Goal: Information Seeking & Learning: Learn about a topic

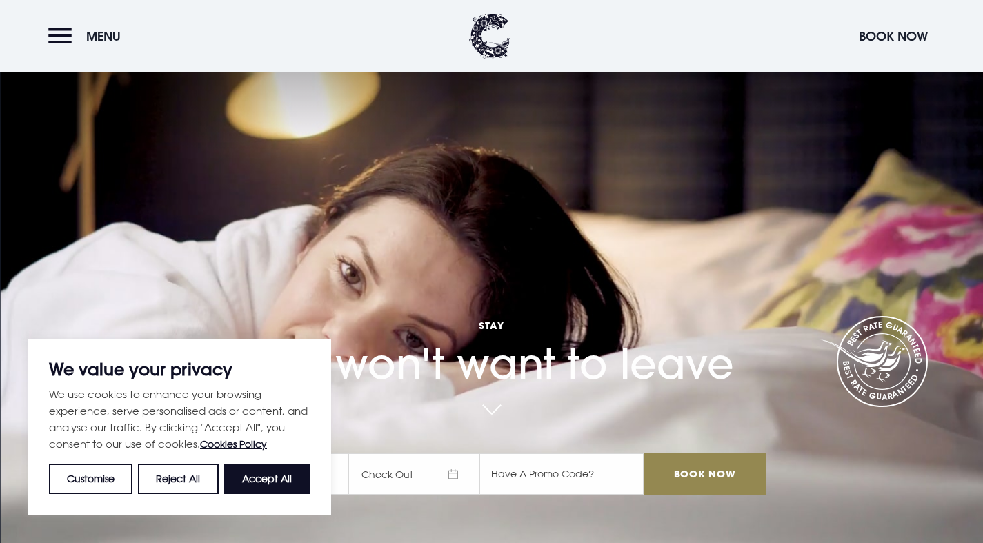
scroll to position [287, 0]
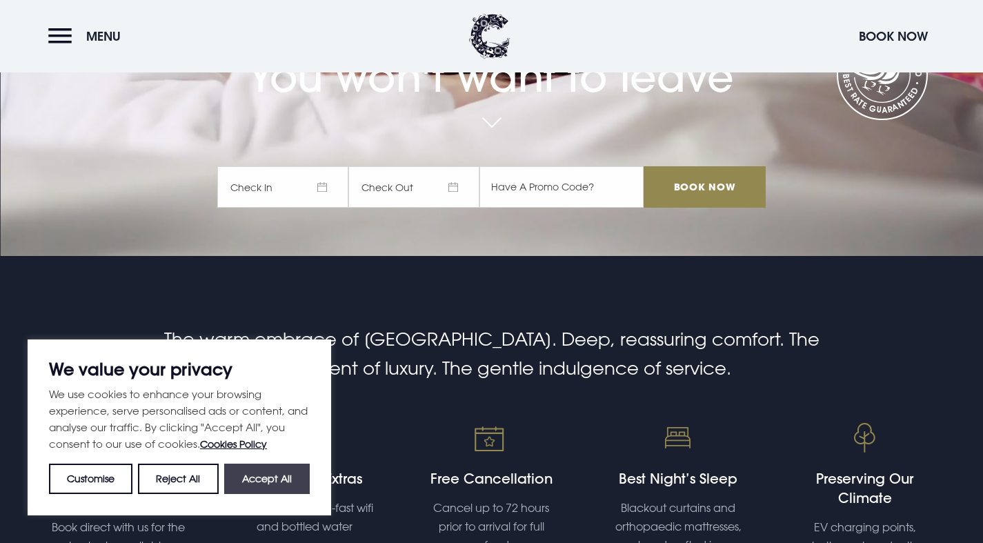
click at [283, 481] on button "Accept All" at bounding box center [267, 479] width 86 height 30
checkbox input "true"
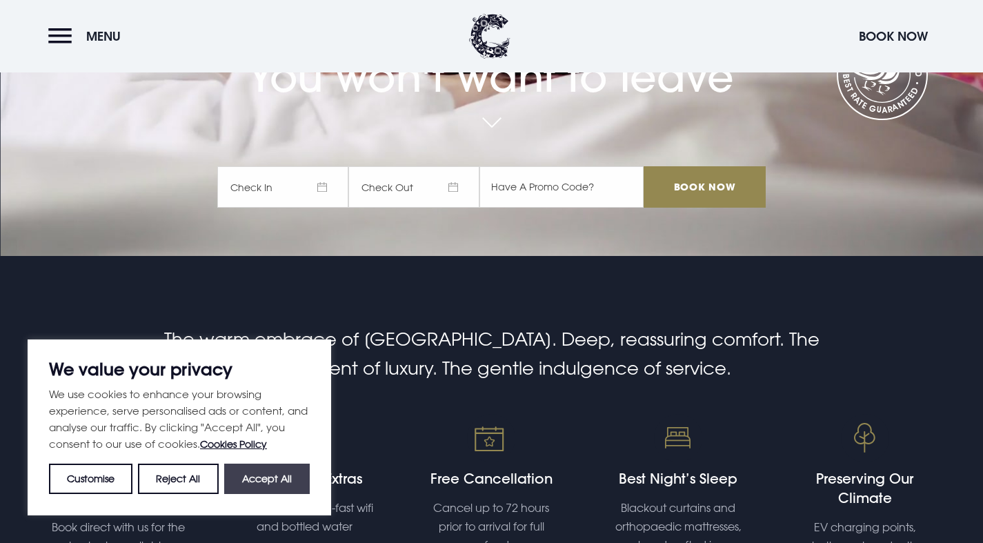
checkbox input "true"
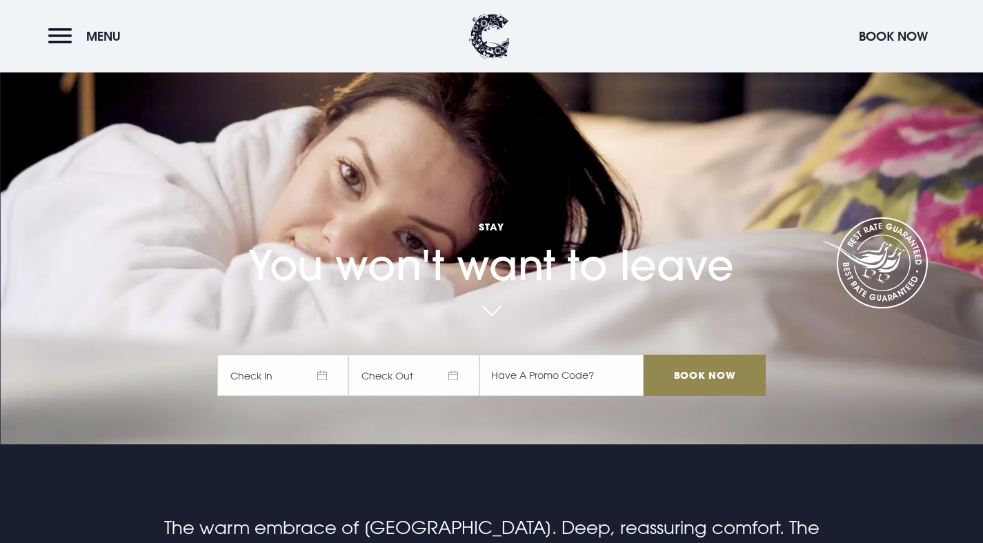
scroll to position [61, 0]
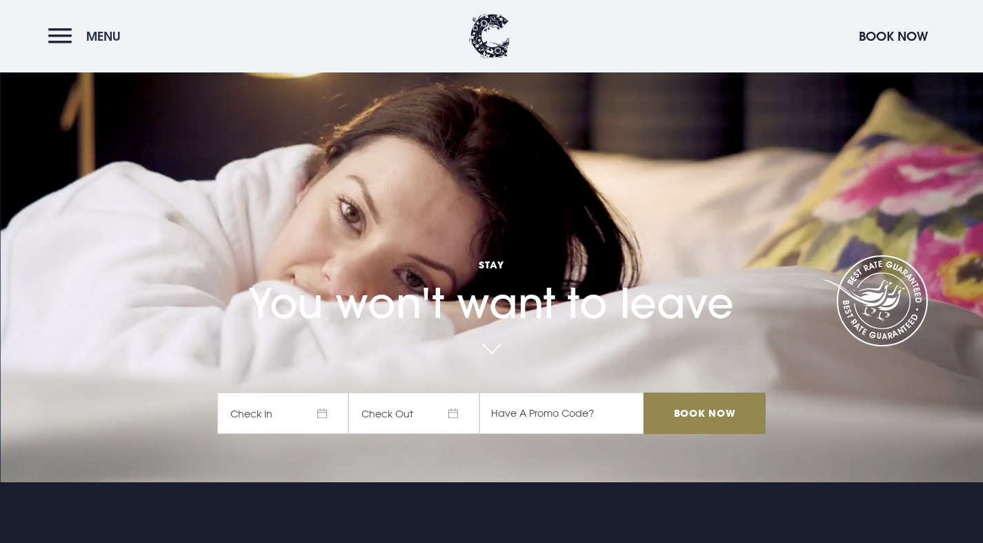
click at [61, 39] on button "Menu" at bounding box center [87, 36] width 79 height 30
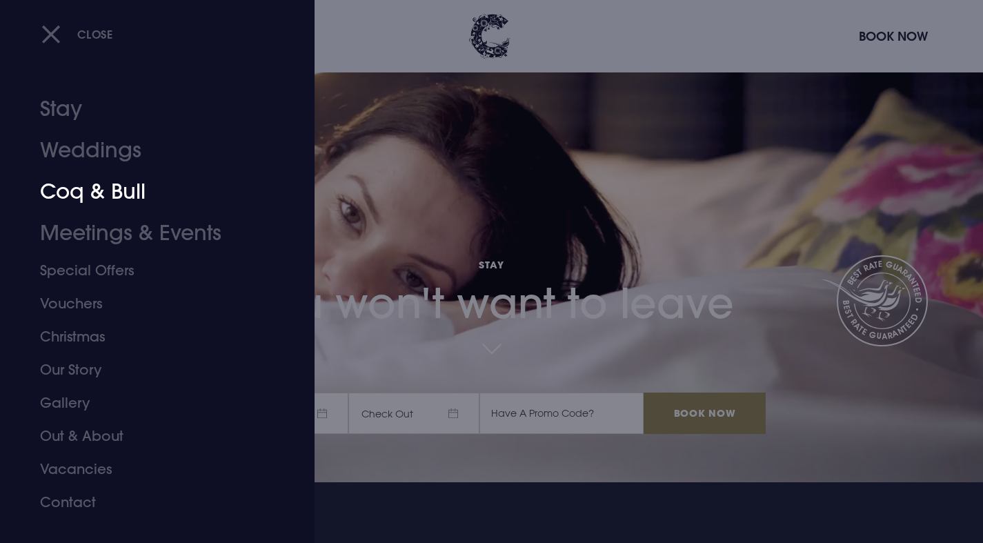
click at [99, 193] on link "Coq & Bull" at bounding box center [149, 191] width 218 height 41
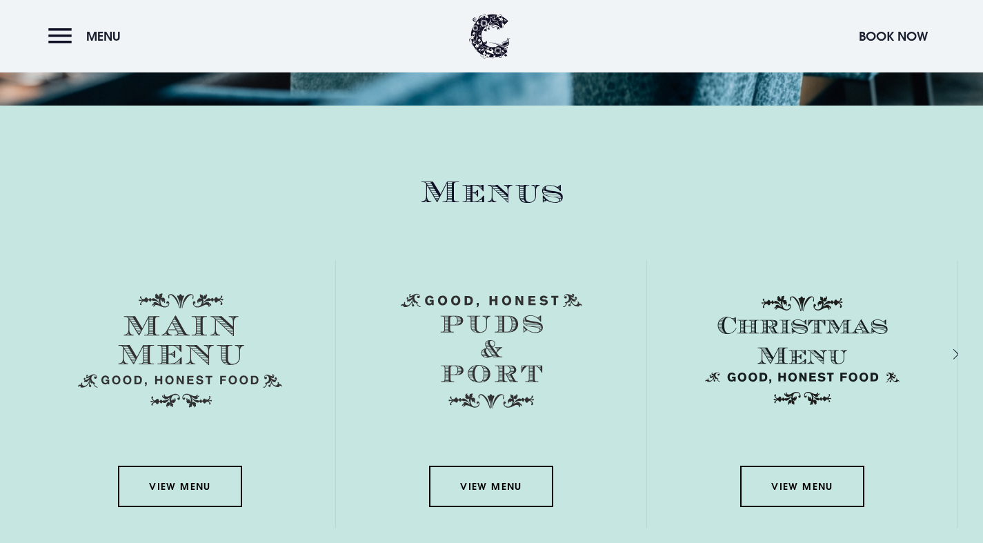
scroll to position [2042, 0]
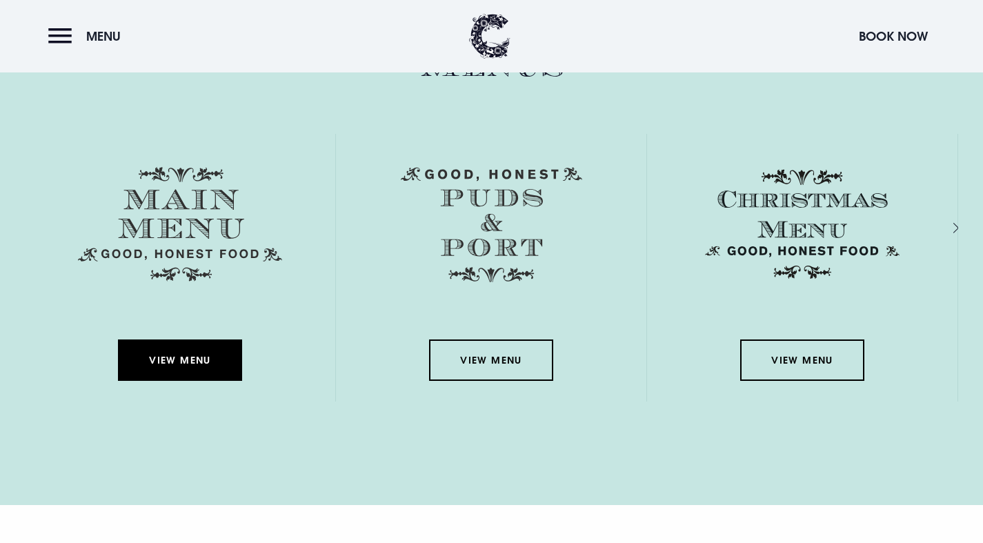
click at [166, 364] on link "View Menu" at bounding box center [180, 359] width 124 height 41
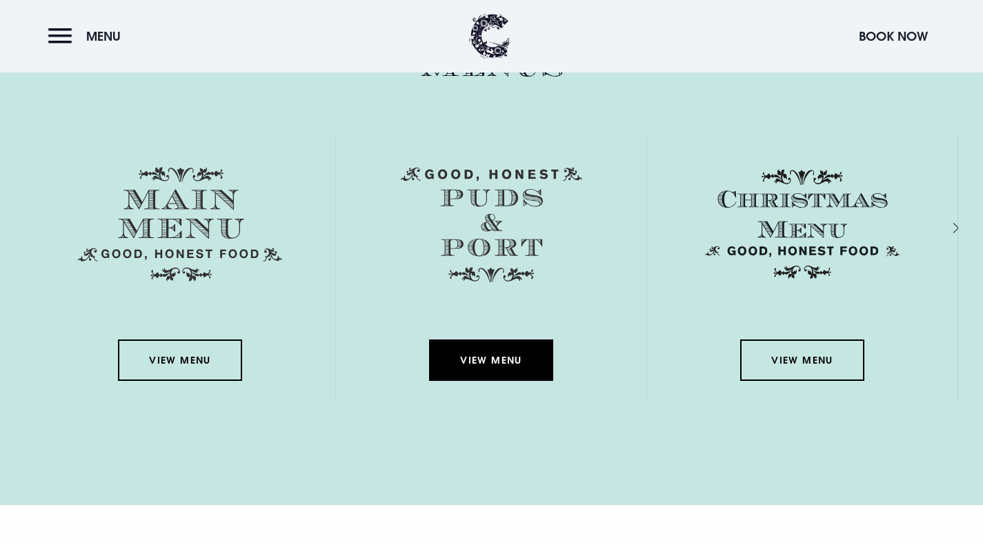
click at [513, 363] on link "View Menu" at bounding box center [491, 359] width 124 height 41
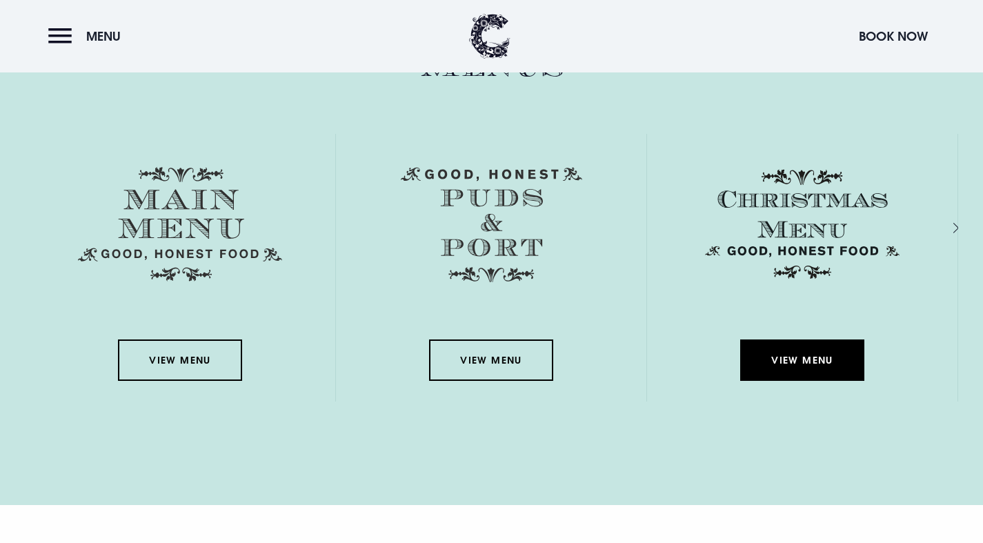
click at [818, 352] on link "View Menu" at bounding box center [802, 359] width 124 height 41
